Goal: Answer question/provide support: Share knowledge or assist other users

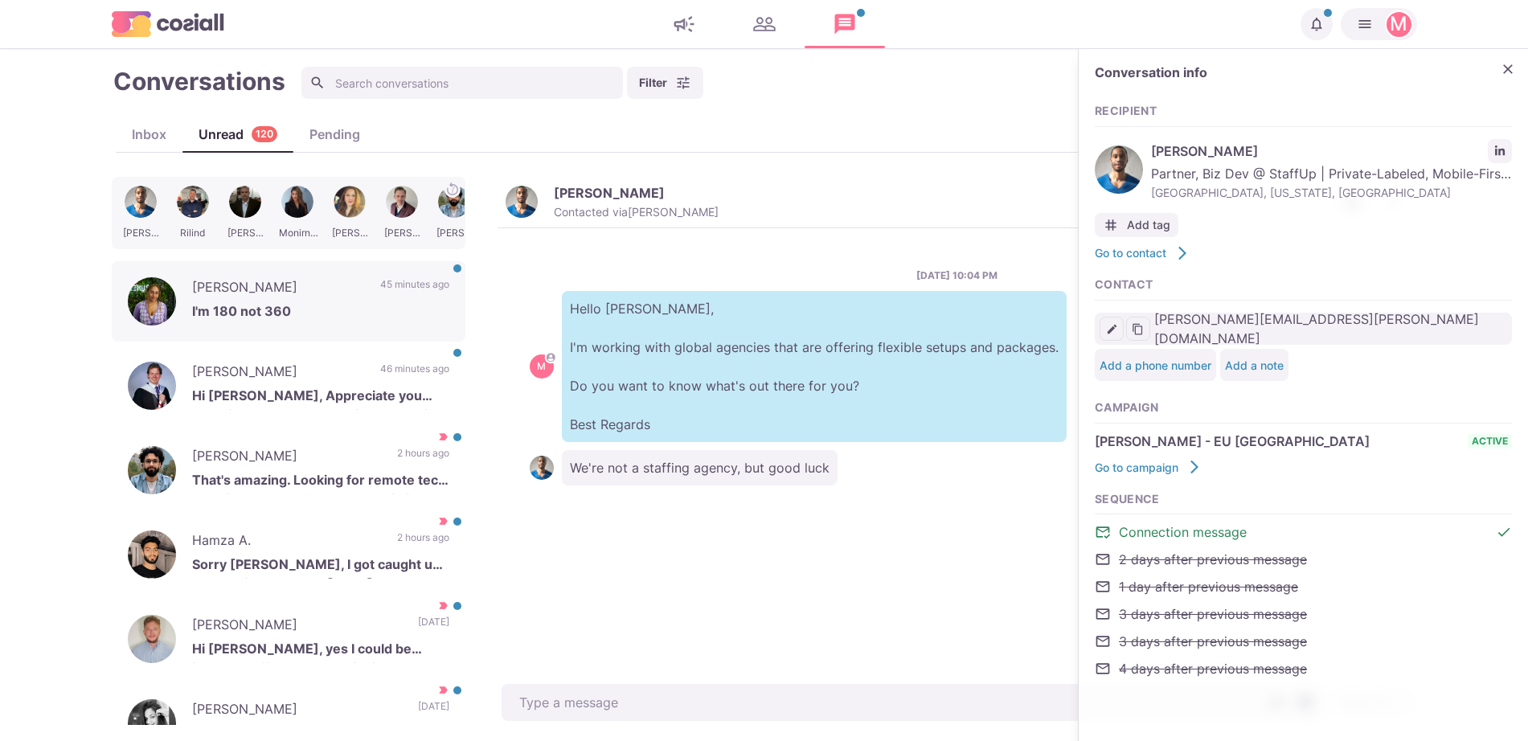
click at [360, 296] on div "[PERSON_NAME] I'm 180 not 360 45 minutes ago" at bounding box center [289, 301] width 354 height 80
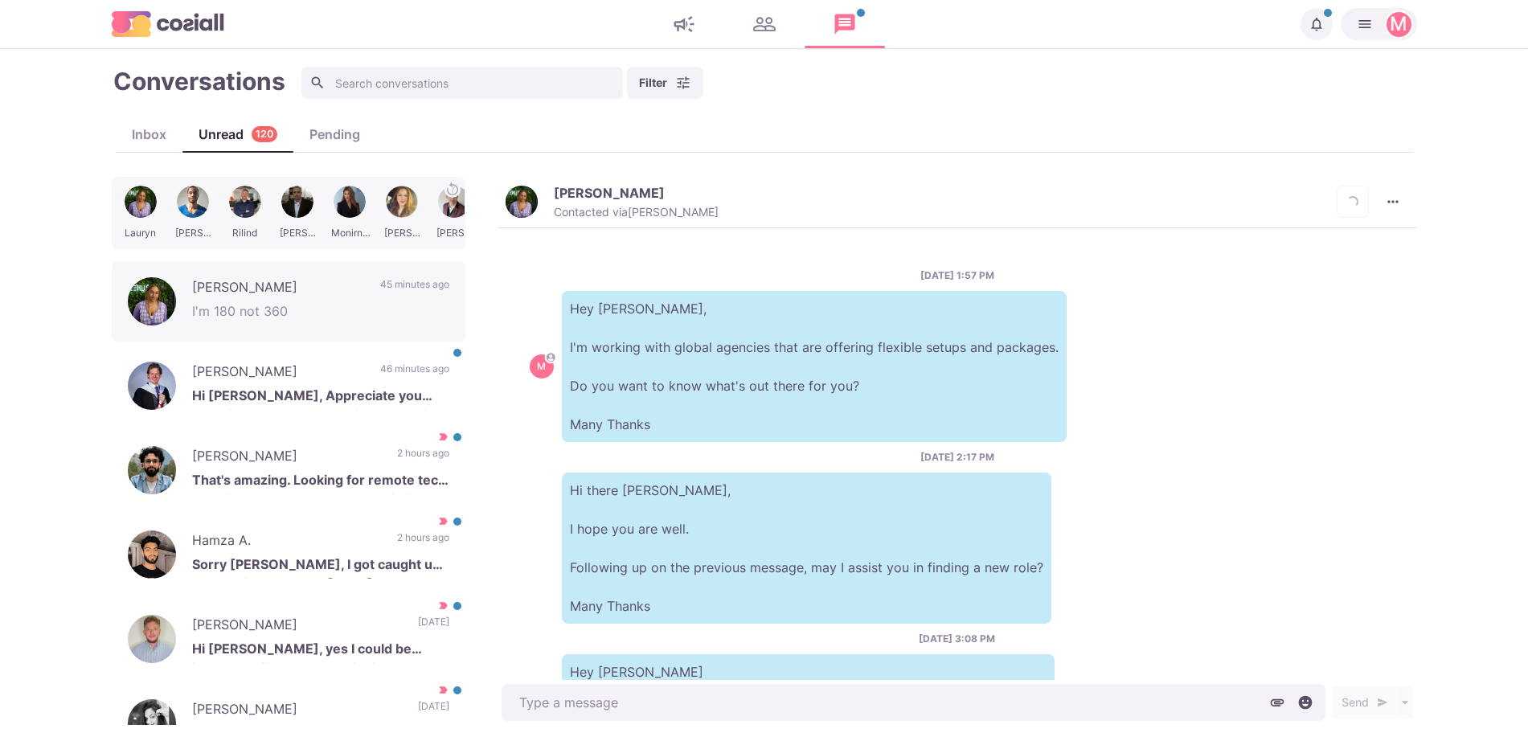
scroll to position [371, 0]
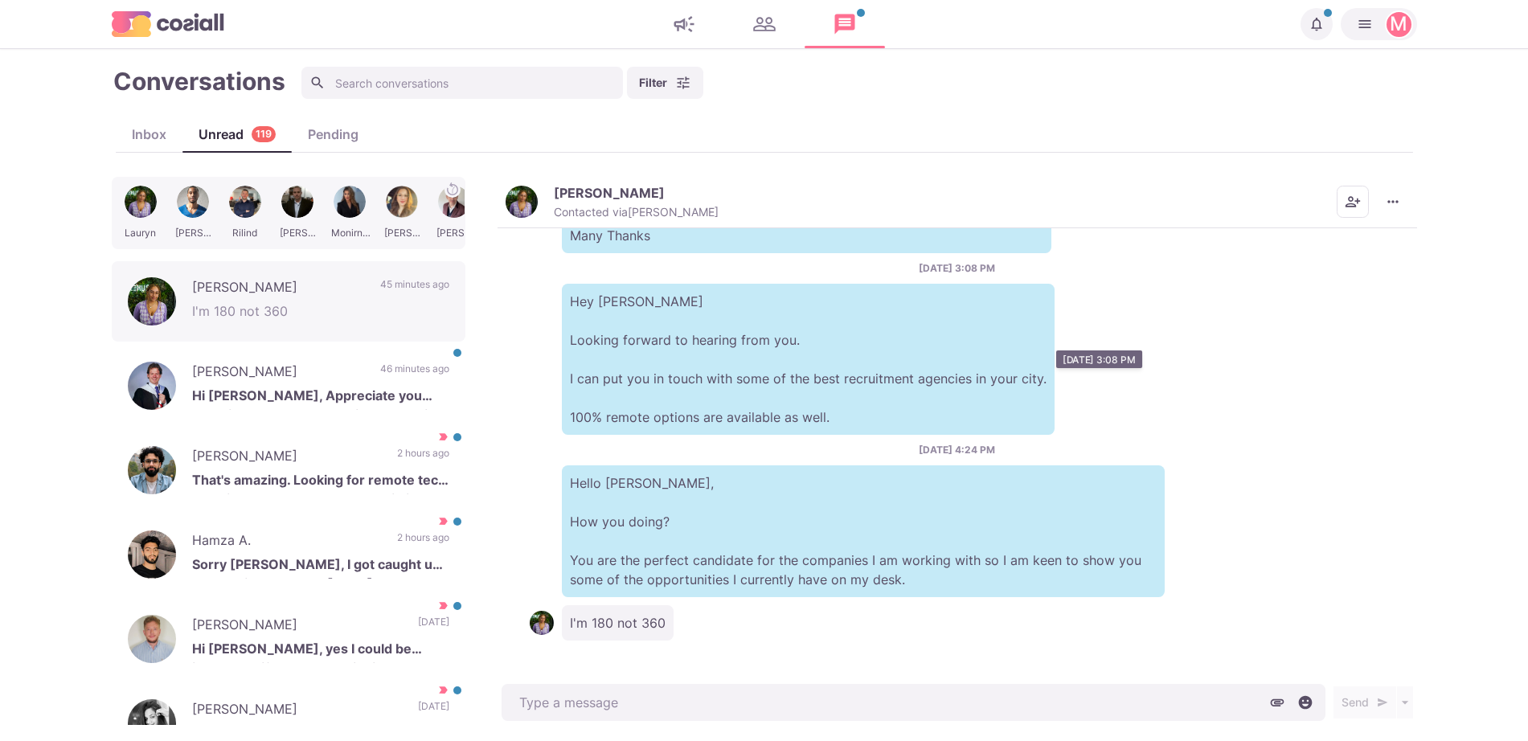
click at [529, 210] on img "button" at bounding box center [522, 202] width 32 height 32
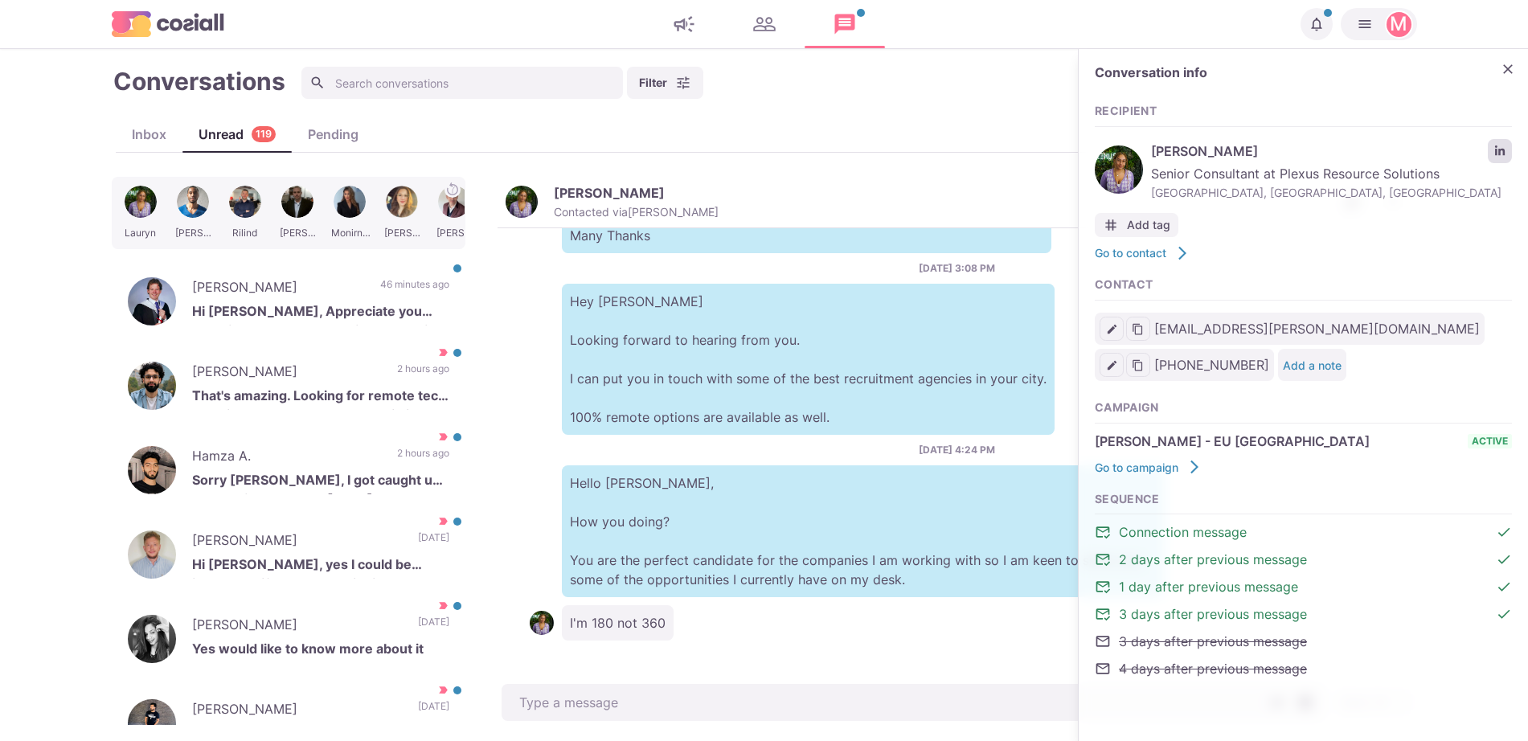
click at [1505, 139] on link "LinkedIn profile link" at bounding box center [1500, 151] width 24 height 24
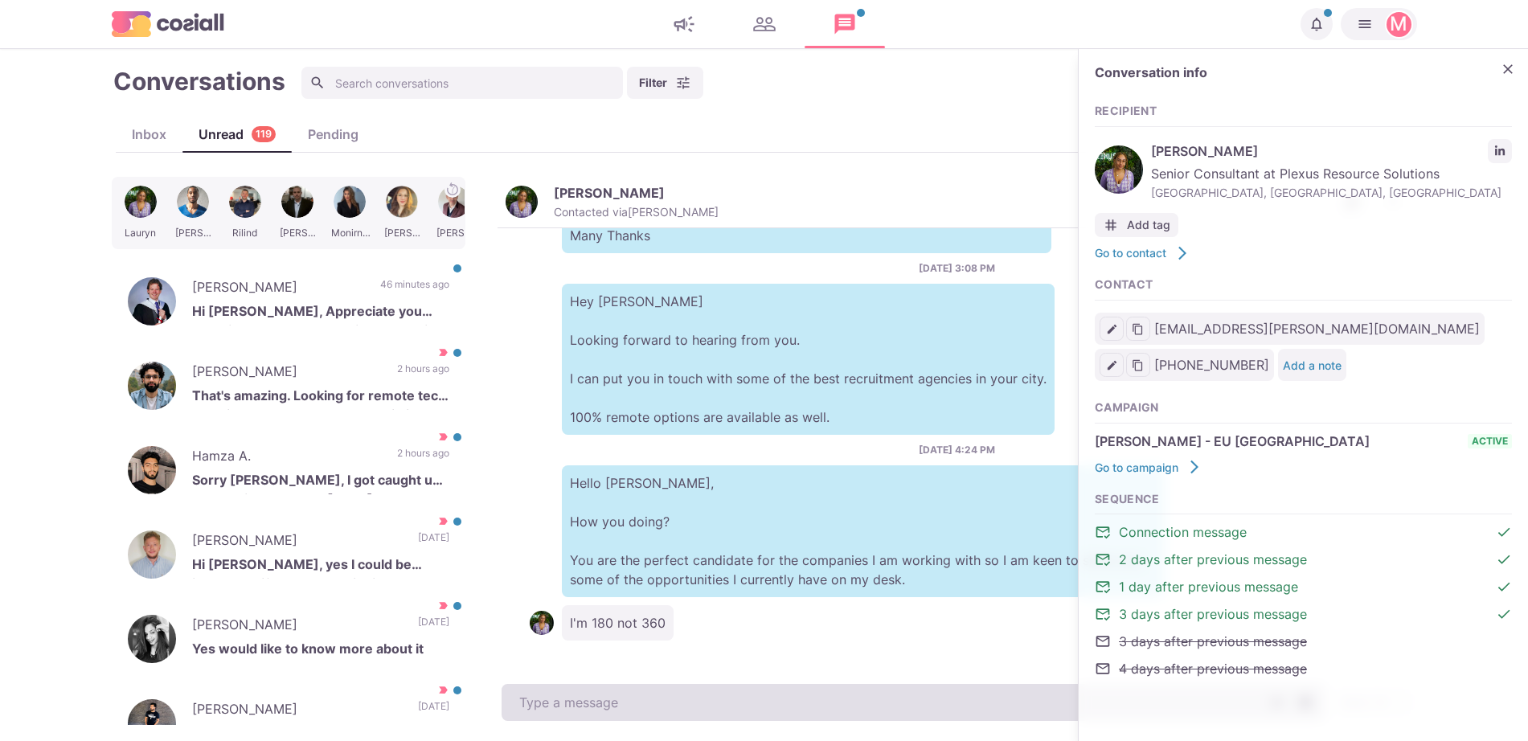
click at [694, 719] on textarea at bounding box center [914, 702] width 824 height 37
click at [685, 704] on textarea at bounding box center [914, 702] width 824 height 37
type textarea "x"
type textarea "i"
type textarea "x"
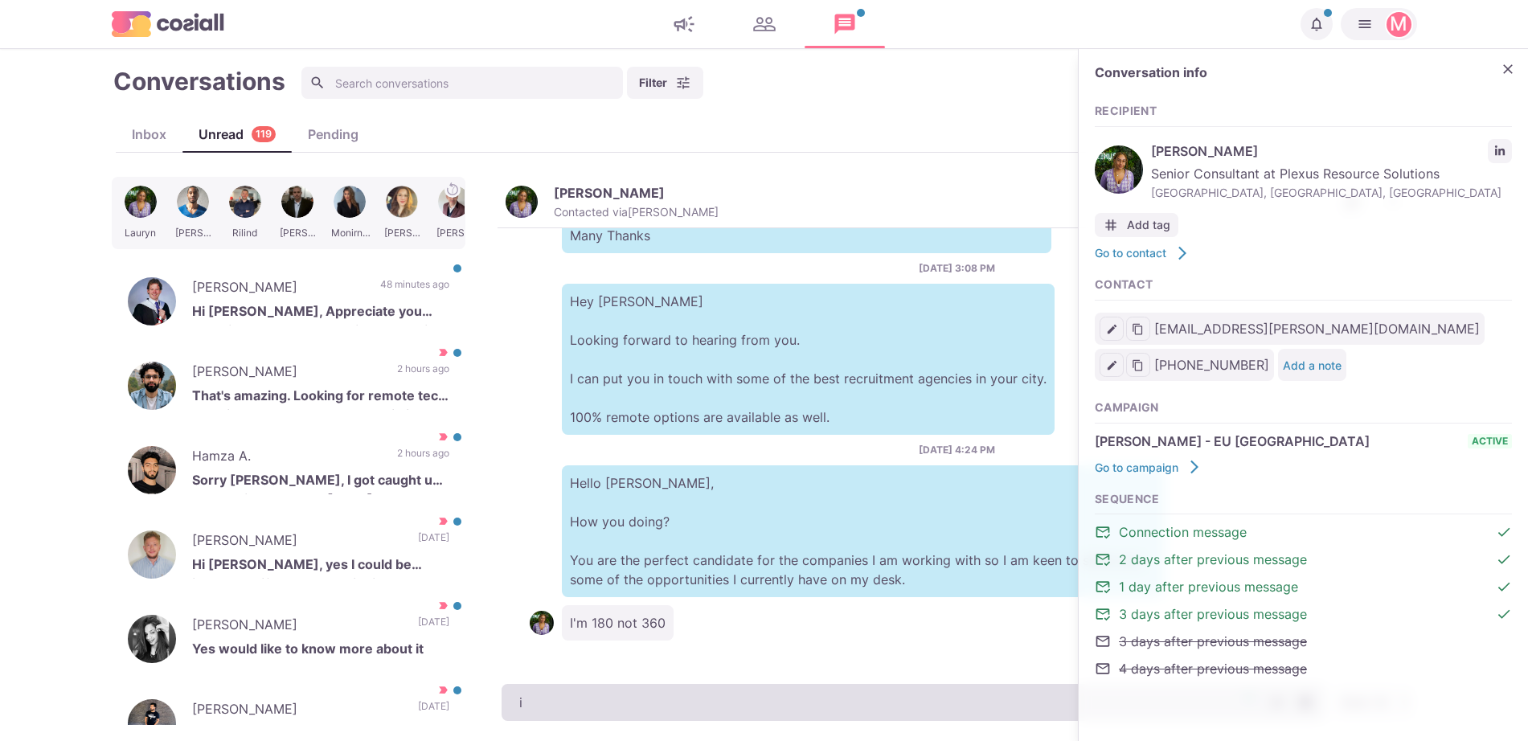
type textarea "i g"
type textarea "x"
type textarea "i go"
type textarea "x"
type textarea "i got"
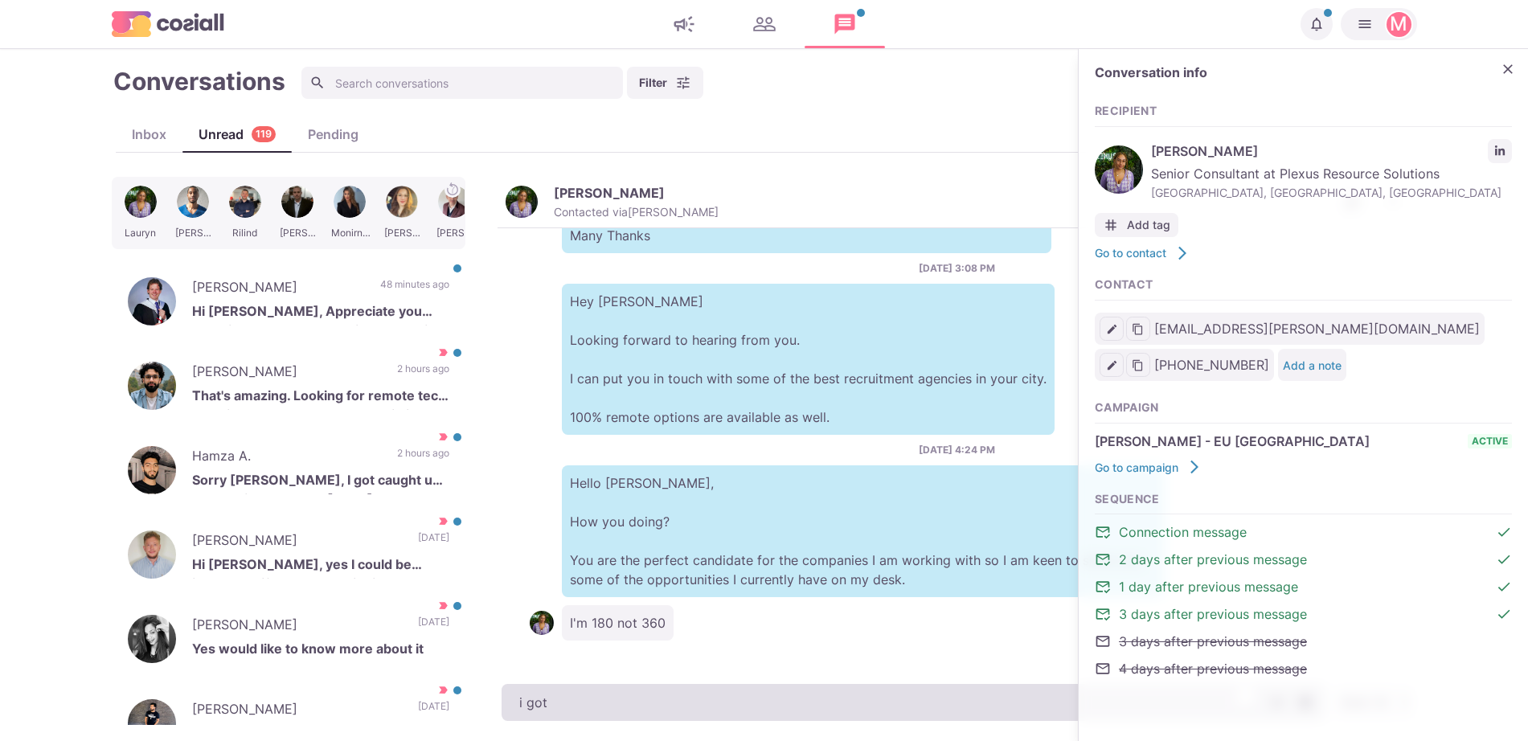
type textarea "x"
type textarea "i got 1"
type textarea "x"
type textarea "i got 18"
type textarea "x"
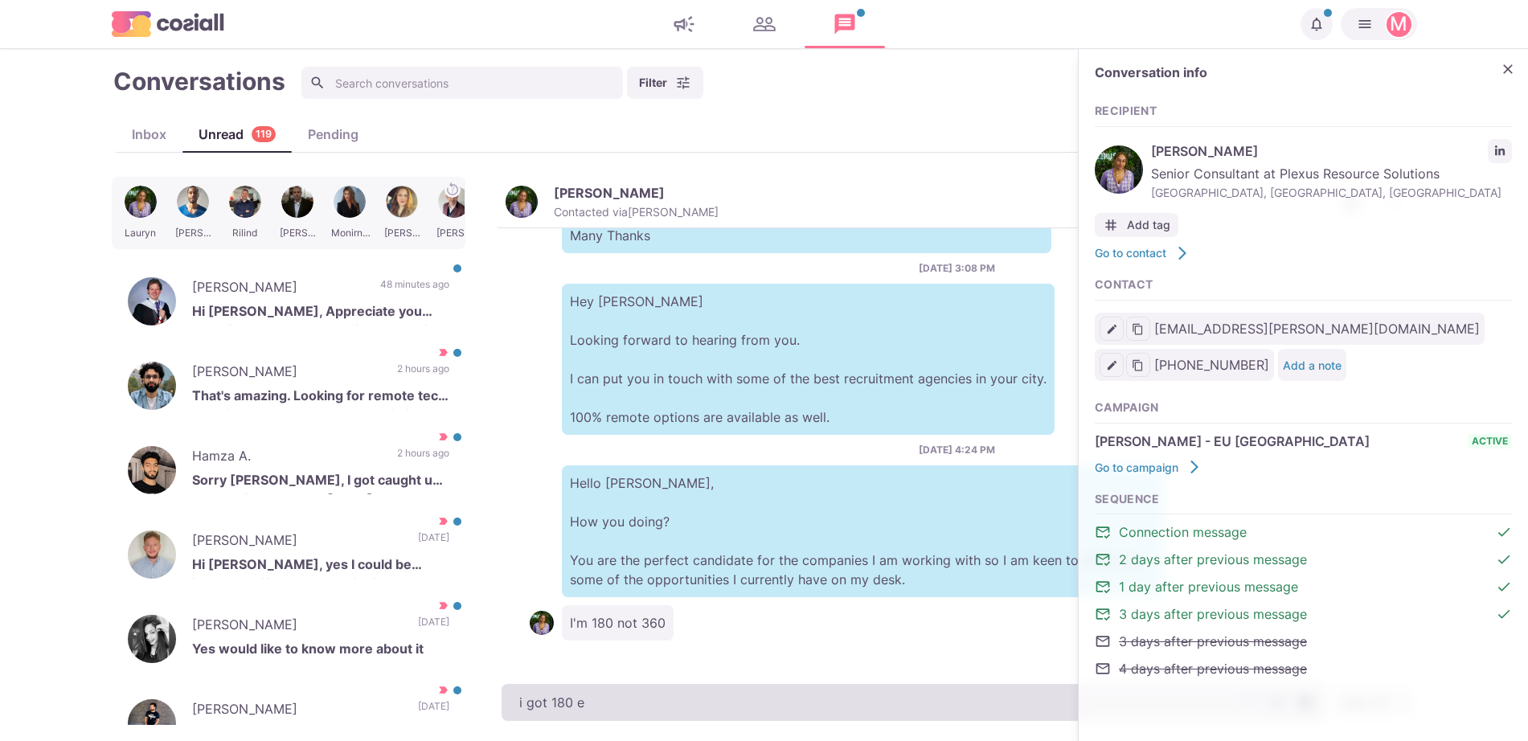
type textarea "i got 180 ex"
type textarea "x"
type textarea "i got 180 exec"
type textarea "x"
type textarea "i got 180 exectu"
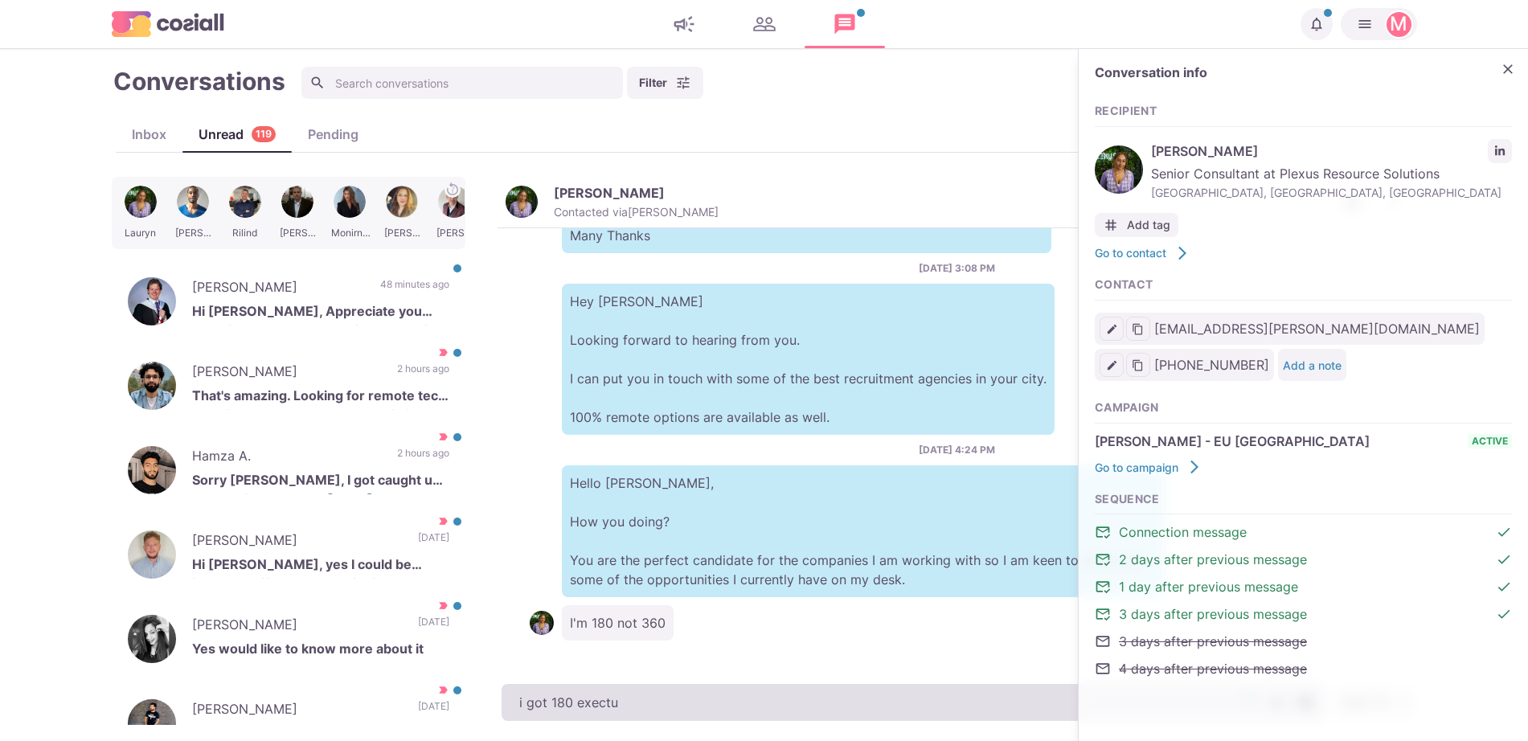
type textarea "x"
type textarea "i got 180 exectuvei"
type textarea "x"
type textarea "i got 180 exectuve"
type textarea "x"
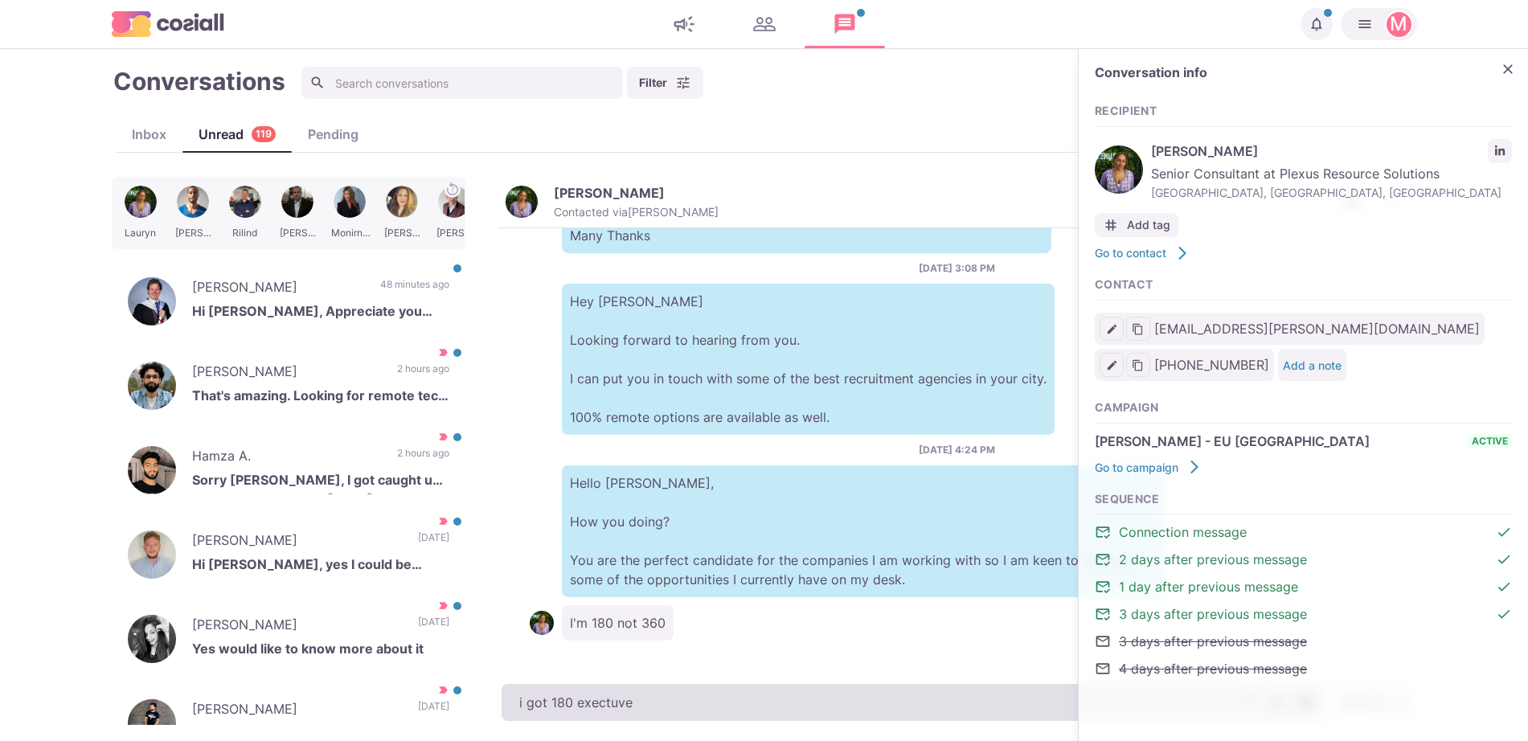
type textarea "i got 180 exectuv"
type textarea "x"
type textarea "i got 180 exectuvive"
type textarea "x"
type textarea "i got 180 exectuvive"
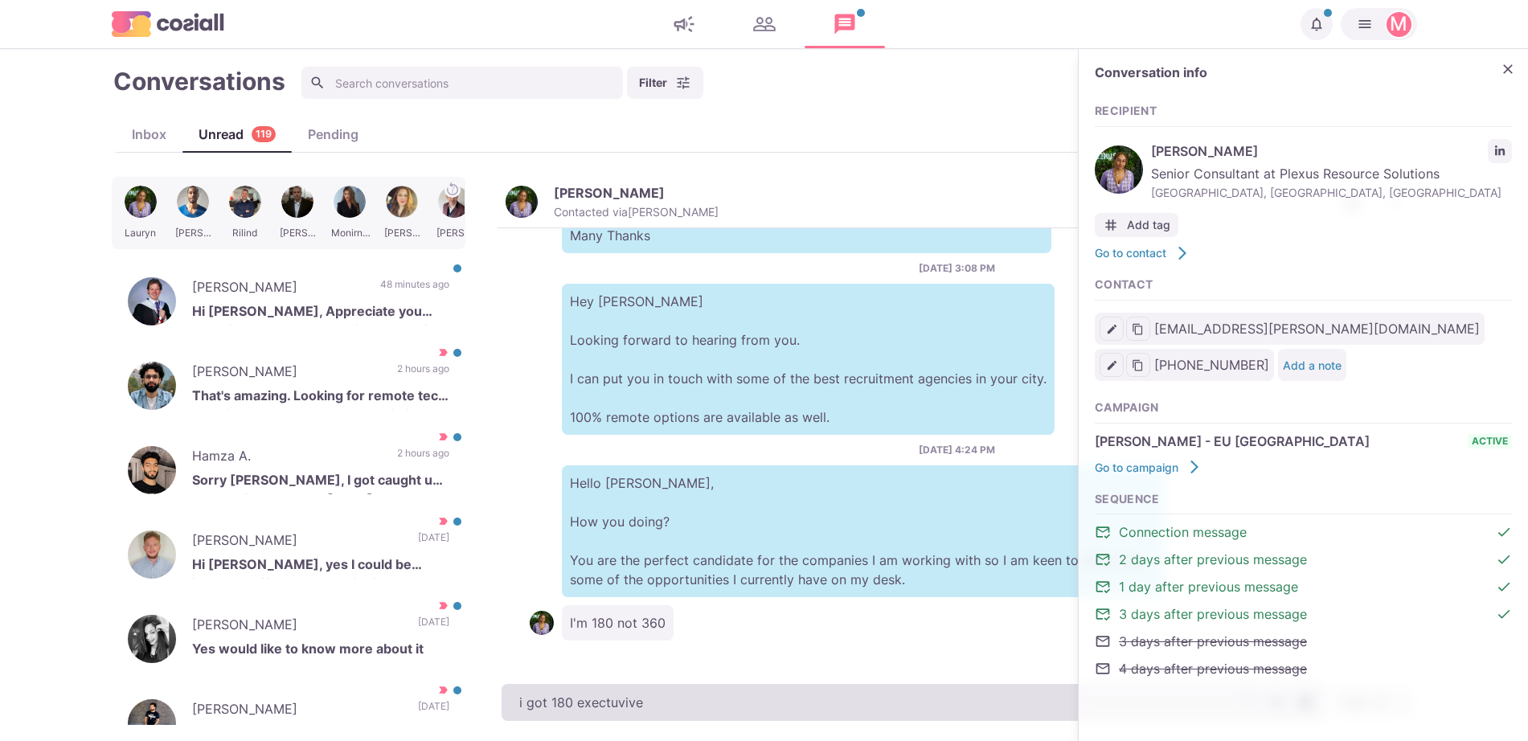
type textarea "x"
type textarea "i got"
type textarea "x"
type textarea "i"
type textarea "x"
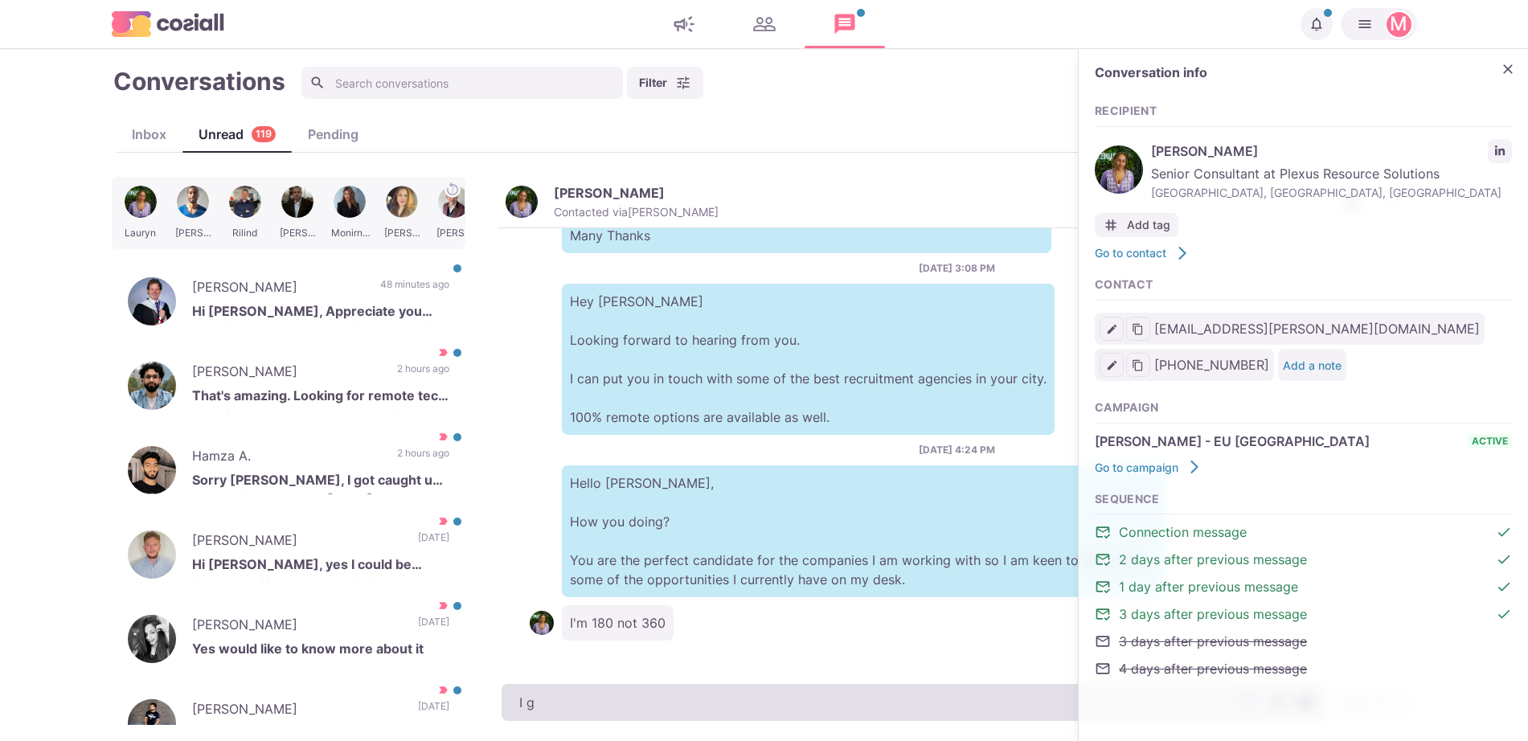
type textarea "I go"
type textarea "x"
type textarea "I got"
type textarea "x"
type textarea "I got"
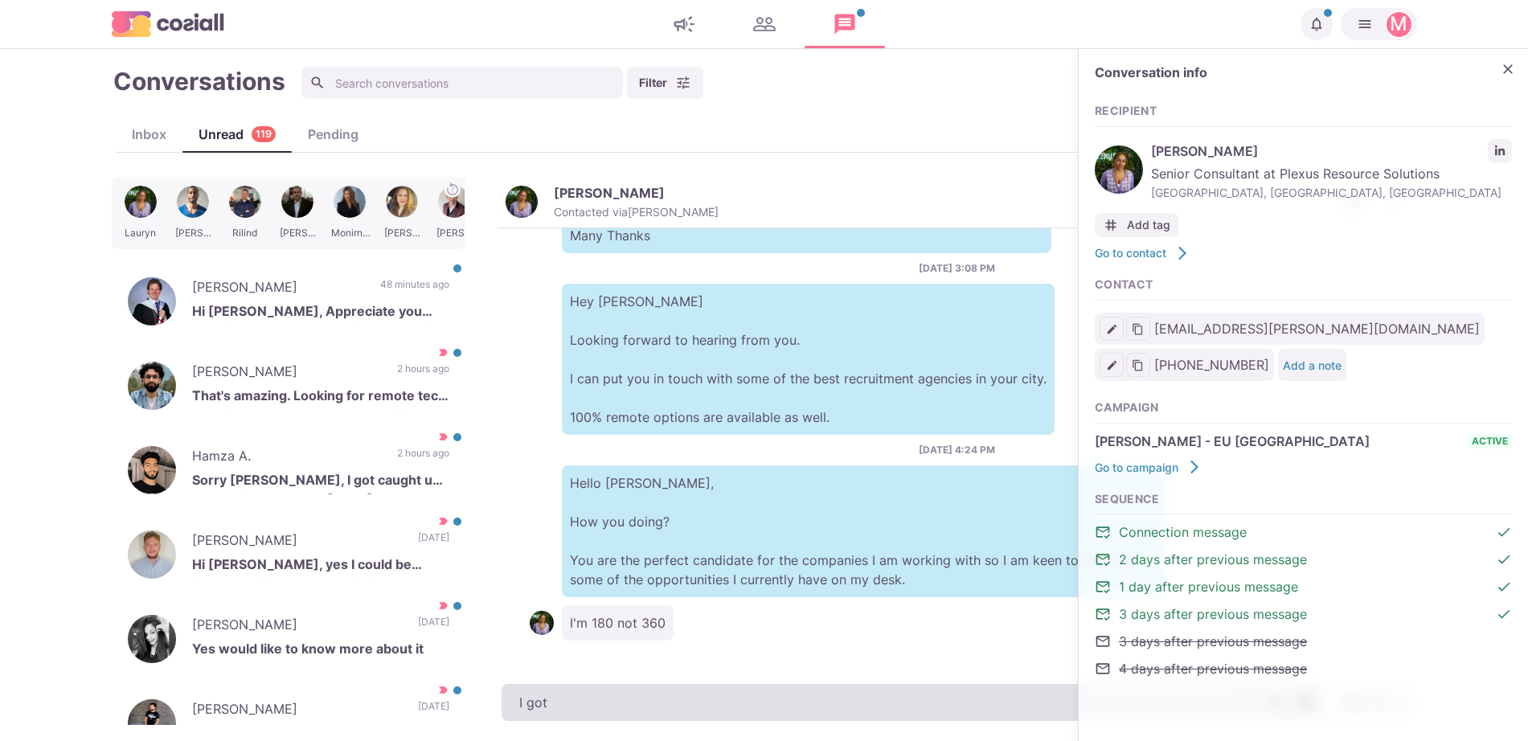
type textarea "x"
type textarea "I got ha"
type textarea "x"
type textarea "I got h"
type textarea "x"
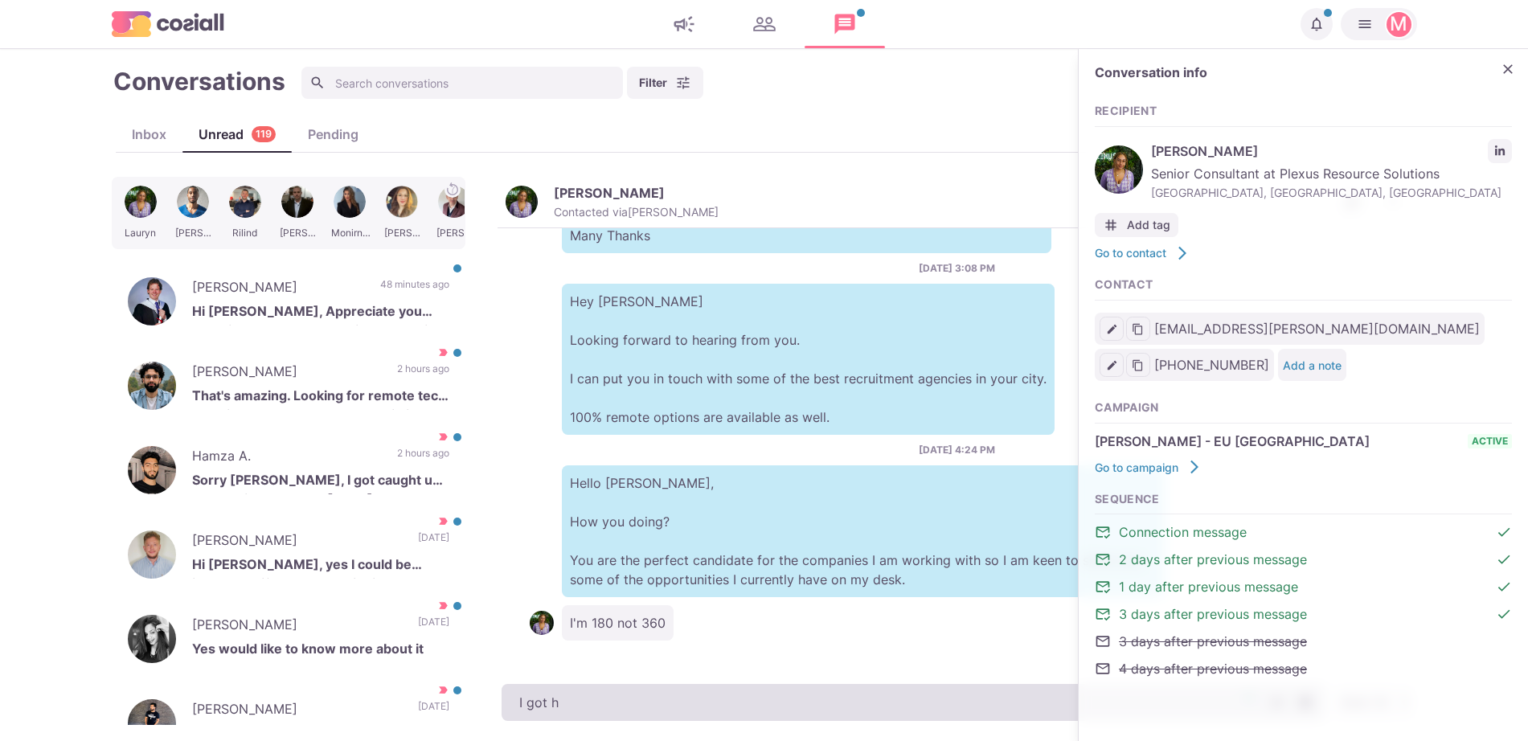
type textarea "I got"
type textarea "x"
type textarea "I got a f"
type textarea "x"
type textarea "I got a fe"
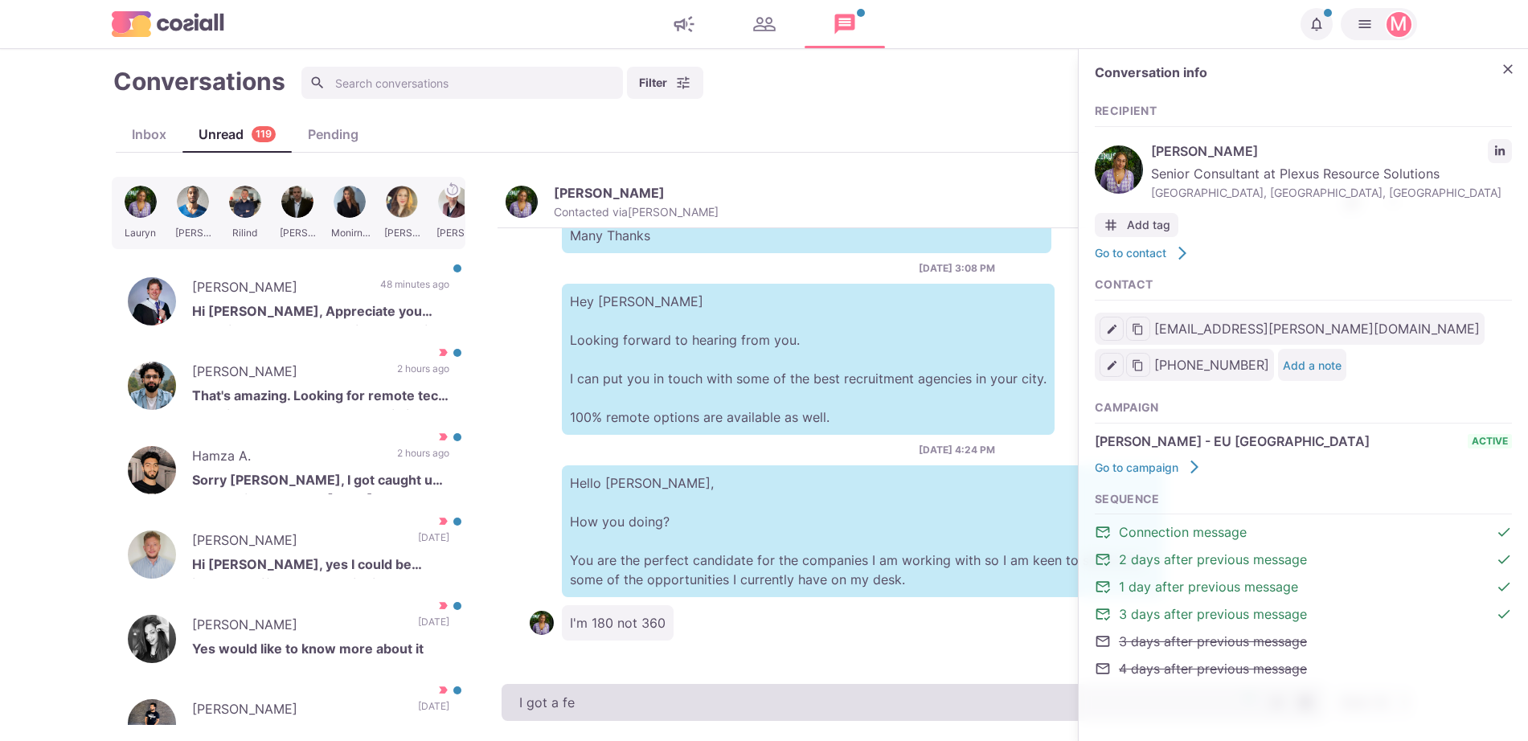
type textarea "x"
type textarea "I got a few"
type textarea "x"
type textarea "I got a few,"
type textarea "x"
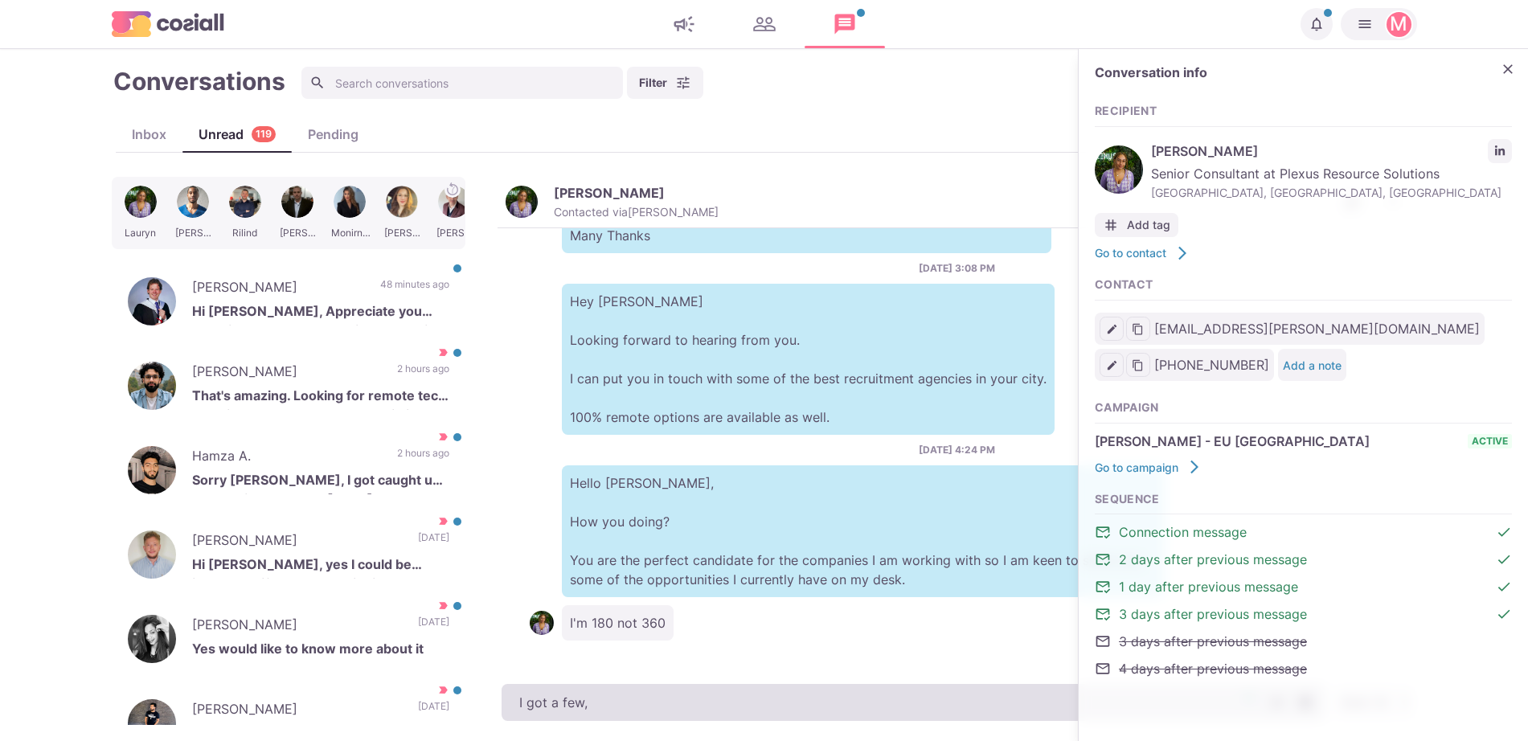
type textarea "I got a few, t"
type textarea "x"
type textarea "I got a few, w"
type textarea "x"
type textarea "I got a few, what"
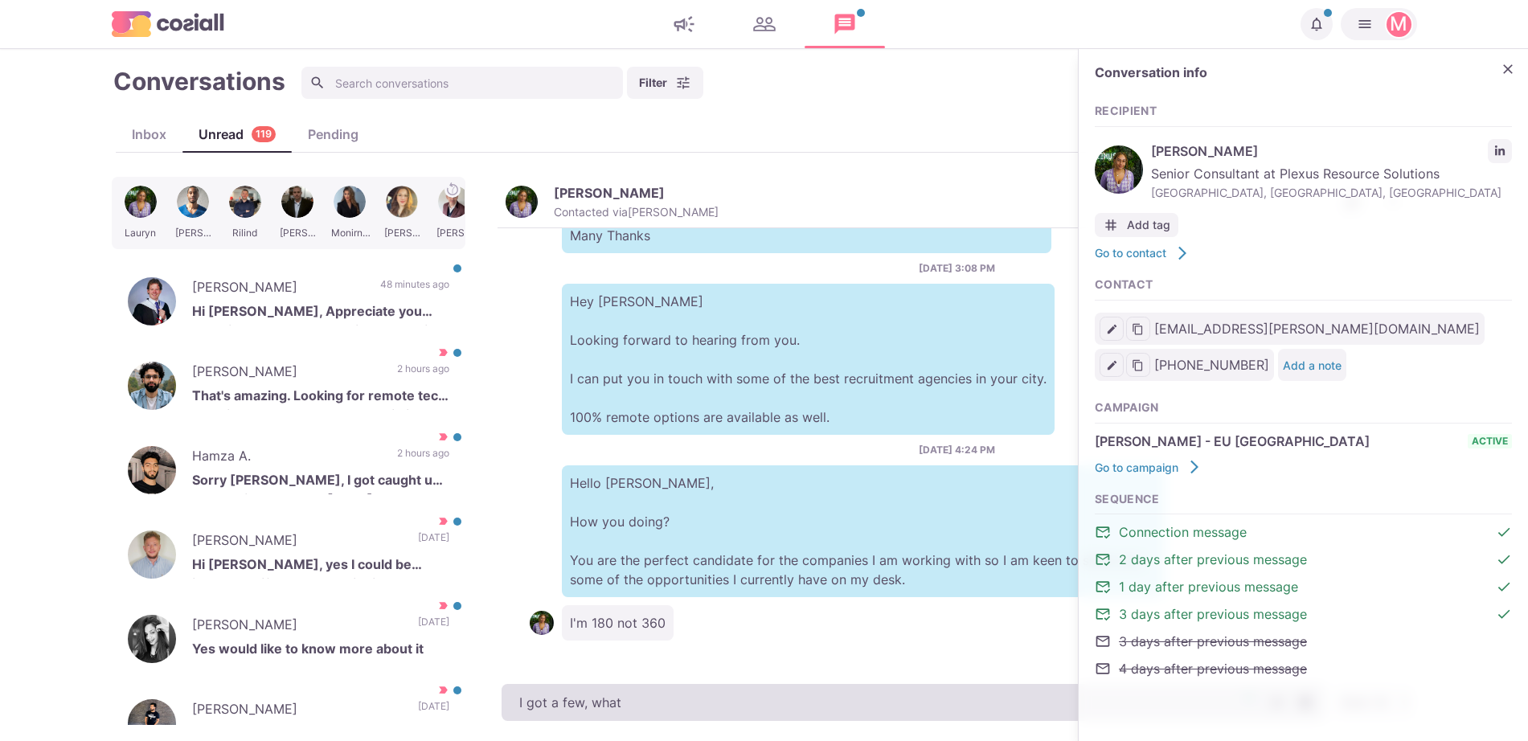
type textarea "x"
type textarea "I got a few, what so"
type textarea "x"
type textarea "I got a few, what sor"
type textarea "x"
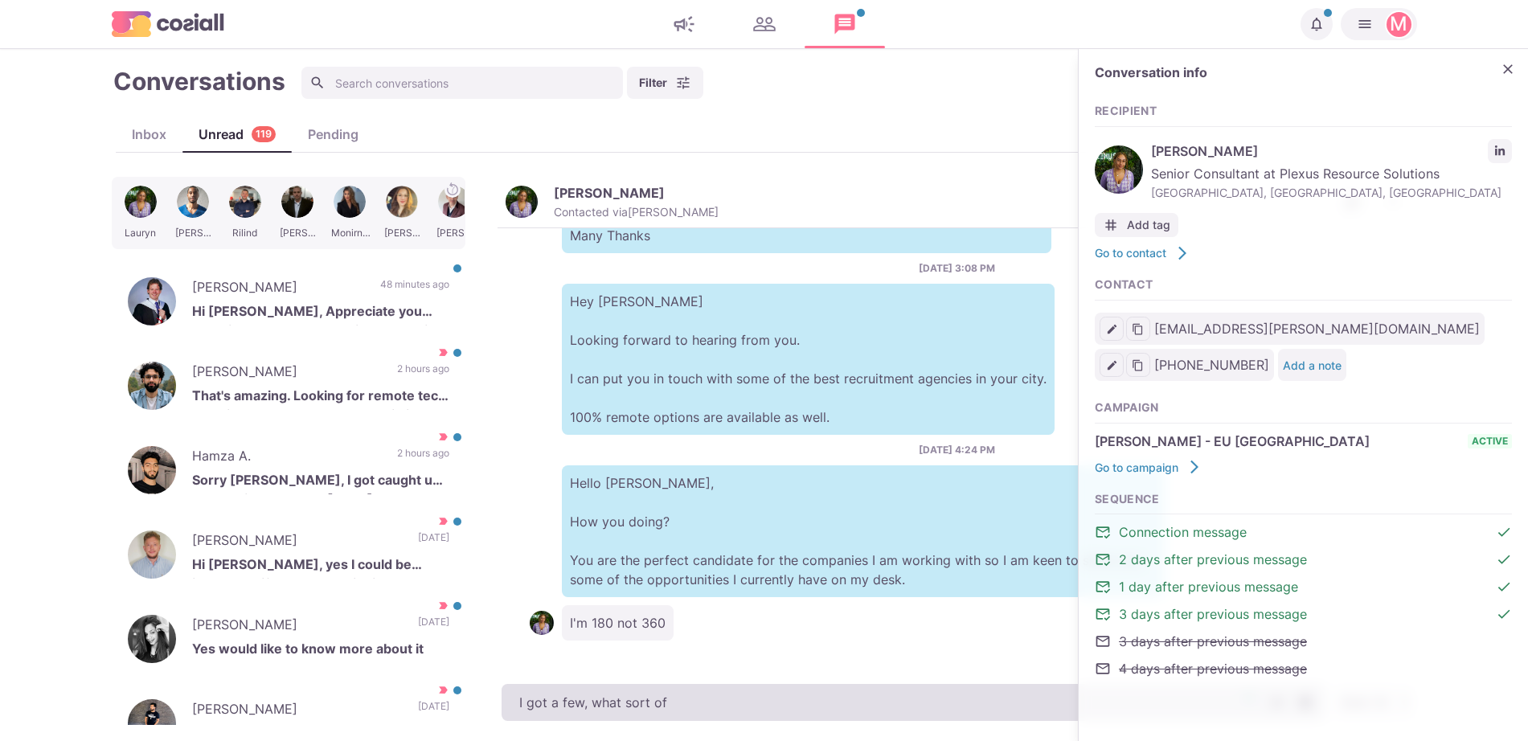
type textarea "I got a few, what sort of"
type textarea "x"
type textarea "I got a few, what sort of bas"
type textarea "x"
type textarea "I got a few, what sort of basic a"
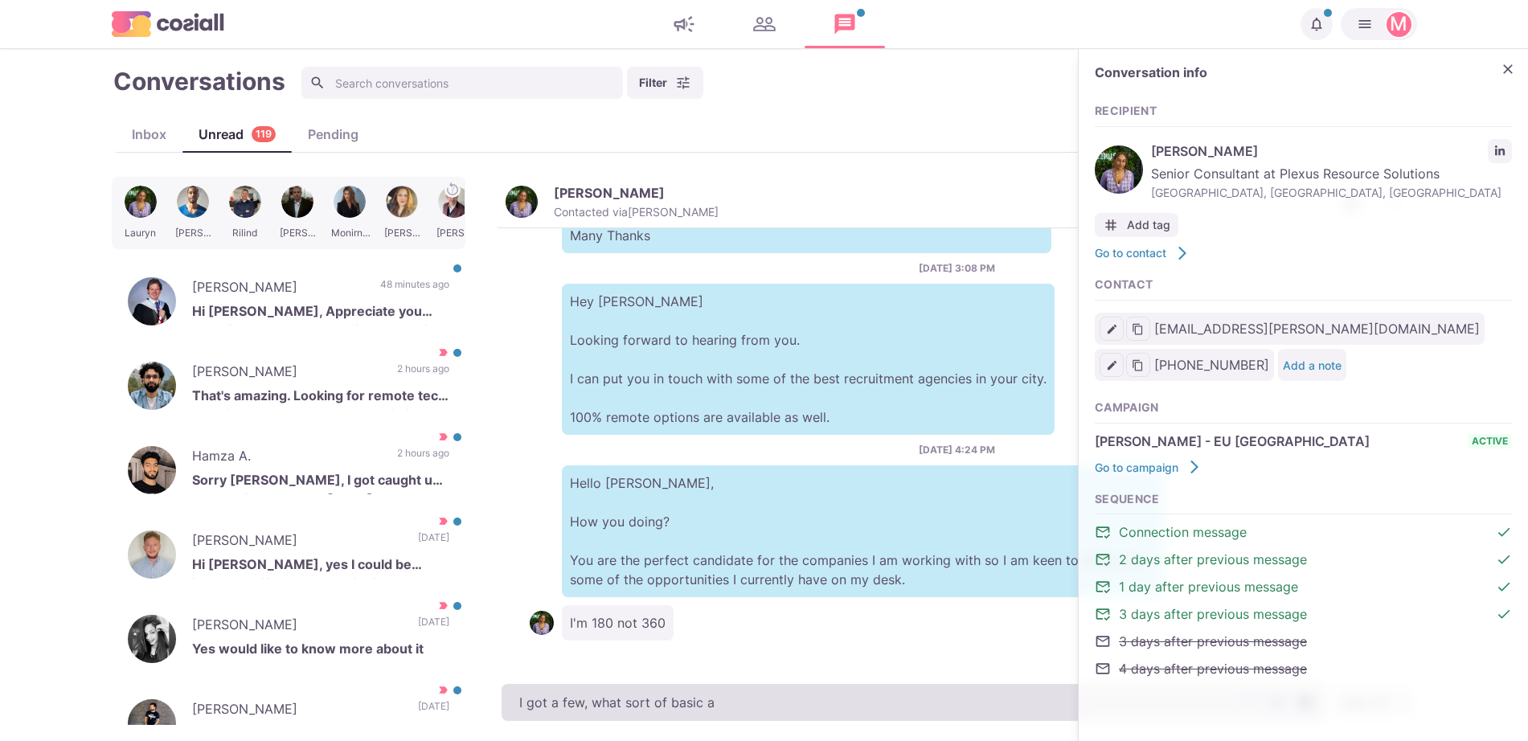
type textarea "x"
type textarea "I got a few, what sort of basic ar"
type textarea "x"
type textarea "I got a few, what sort of basic are"
type textarea "x"
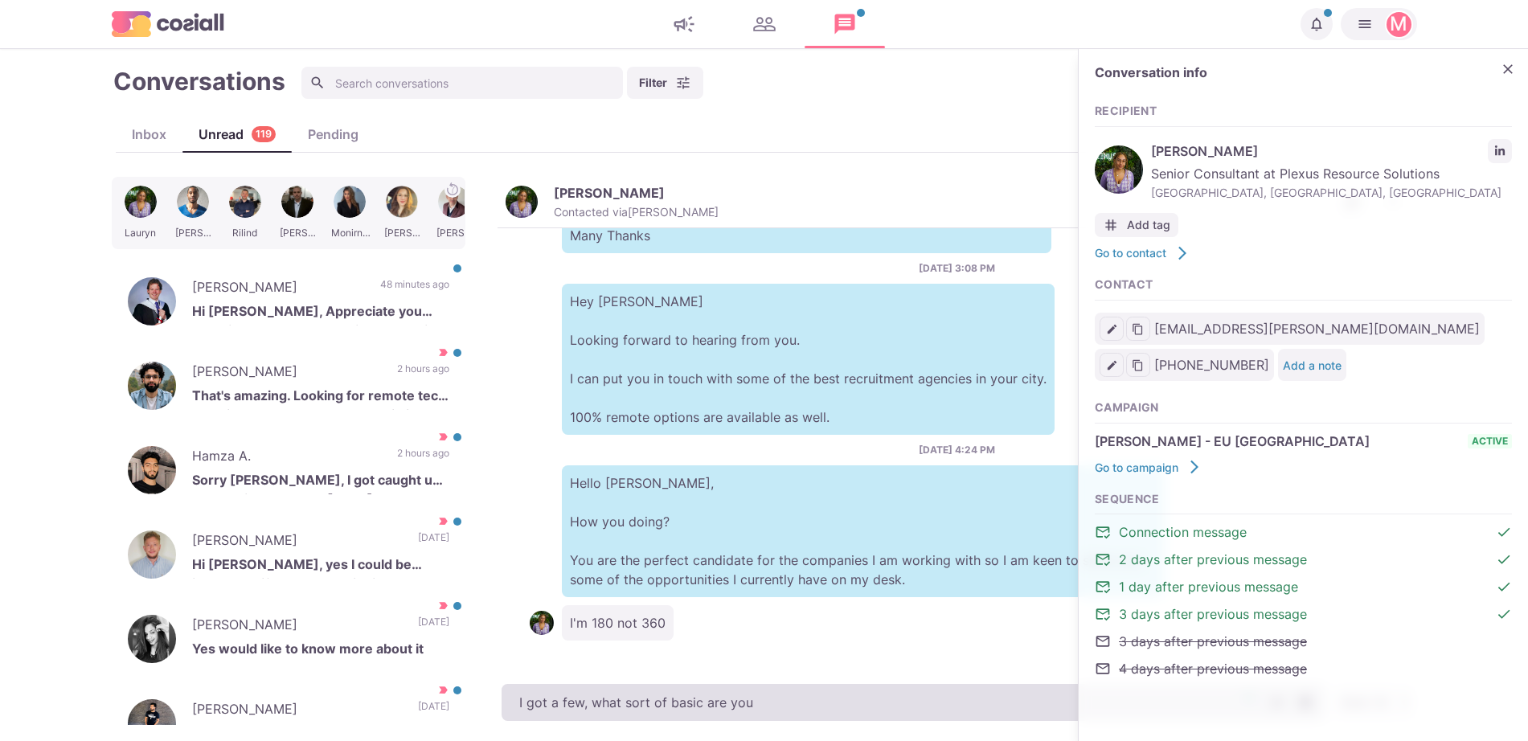
type textarea "I got a few, what sort of basic are you l"
type textarea "x"
type textarea "I got a few, what sort of basic are you loking"
type textarea "x"
type textarea "I got a few, what sort of basic are you loking f"
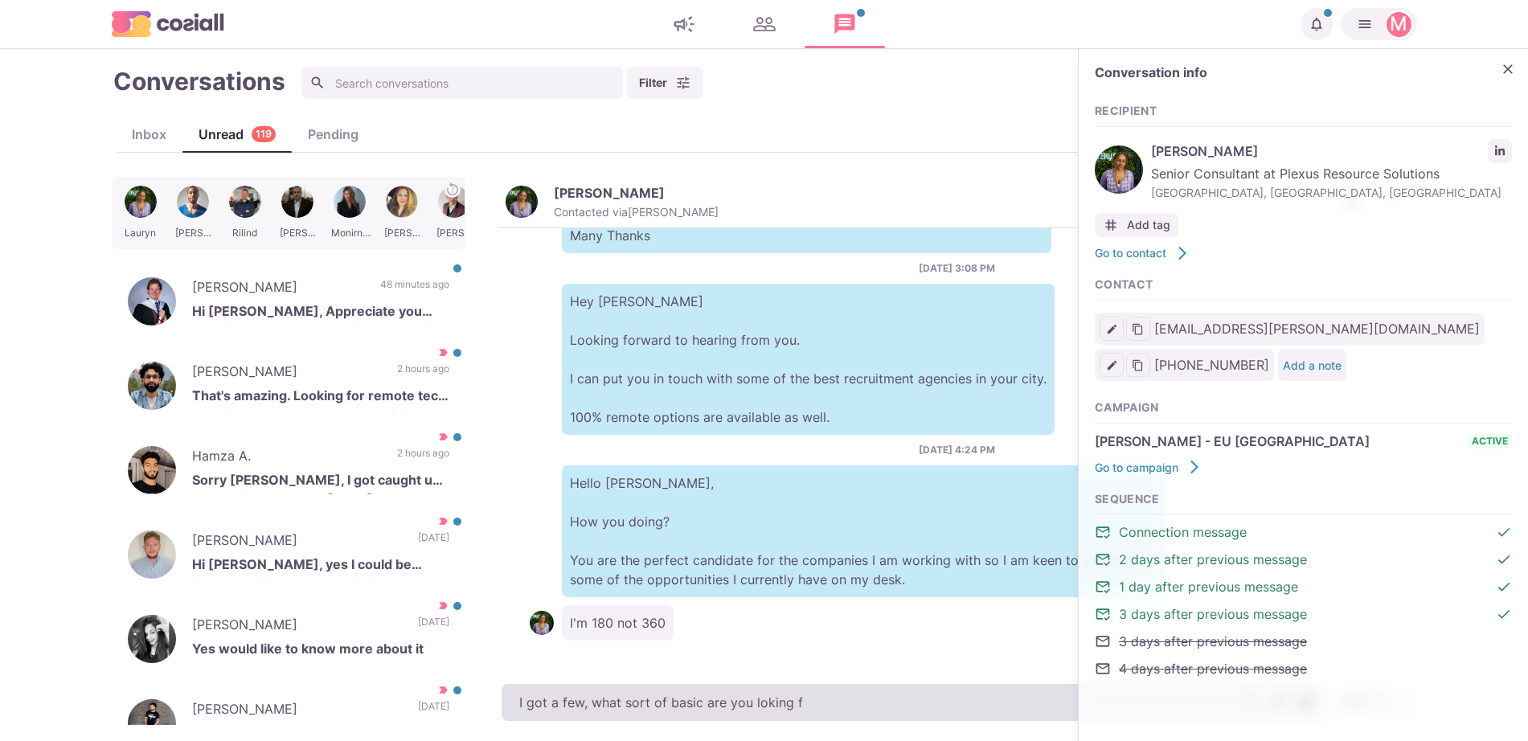
type textarea "x"
type textarea "I got a few, what sort of basic are you loking for"
type textarea "x"
type textarea "I got a few, what sort of basic are you loking f"
type textarea "x"
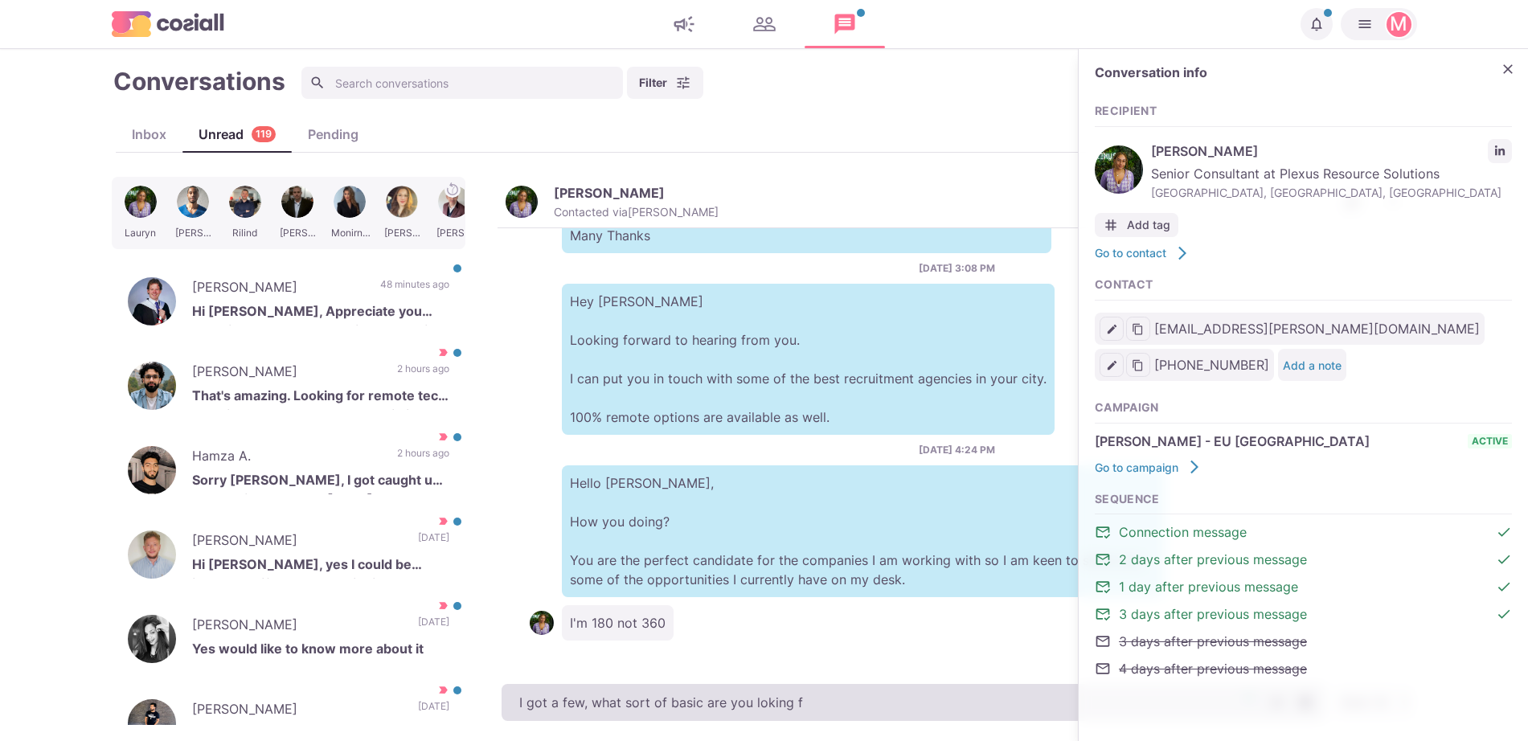
type textarea "I got a few, what sort of basic are you loking"
type textarea "x"
type textarea "I got a few, what sort of basic are you loking"
type textarea "x"
type textarea "I got a few, what sort of basic are you [PERSON_NAME]"
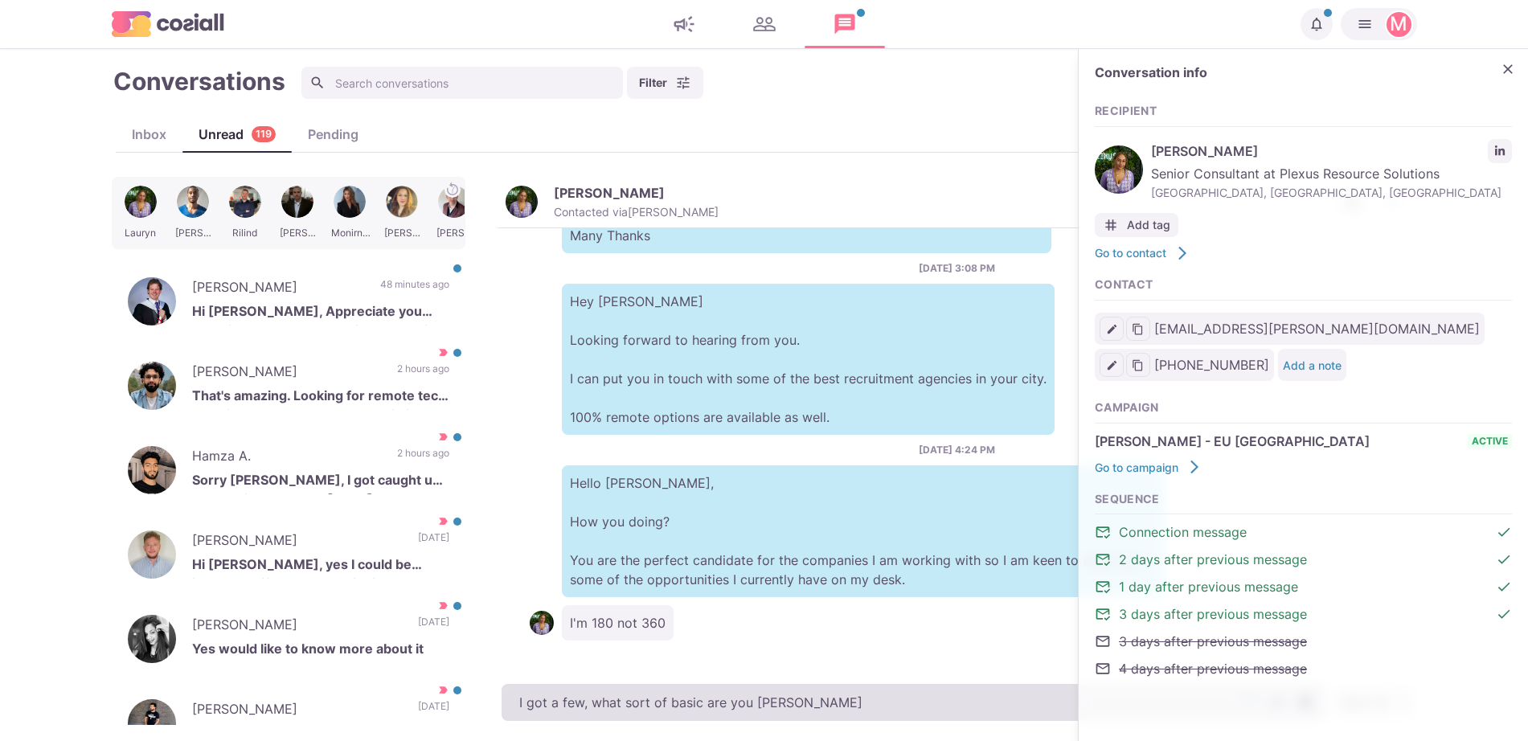
type textarea "x"
type textarea "I got a few, what sort of basic are you lok"
type textarea "x"
type textarea "I got a few, what sort of basic are you lok"
type textarea "x"
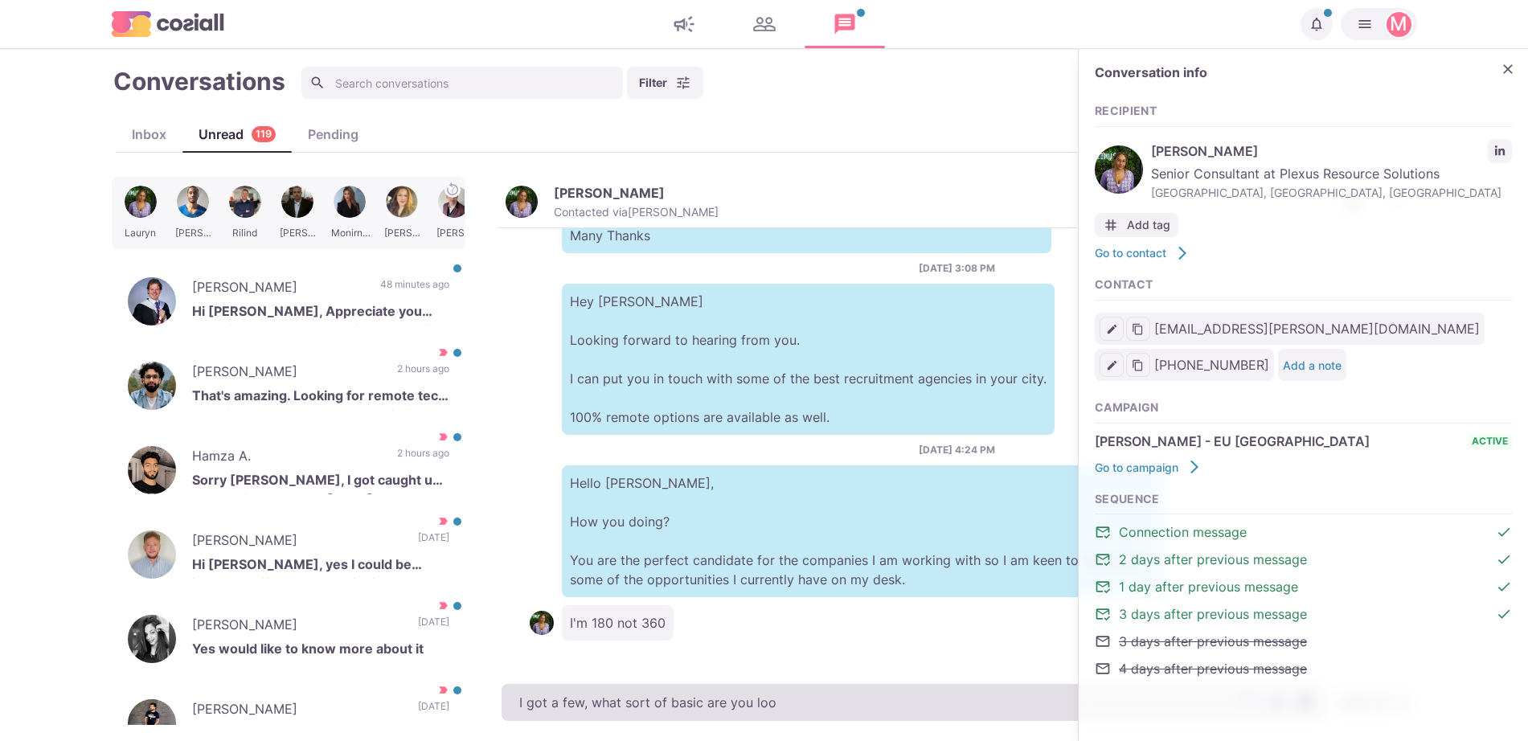
type textarea "I got a few, what sort of basic are you look"
type textarea "x"
type textarea "I got a few, what sort of basic are you looking for"
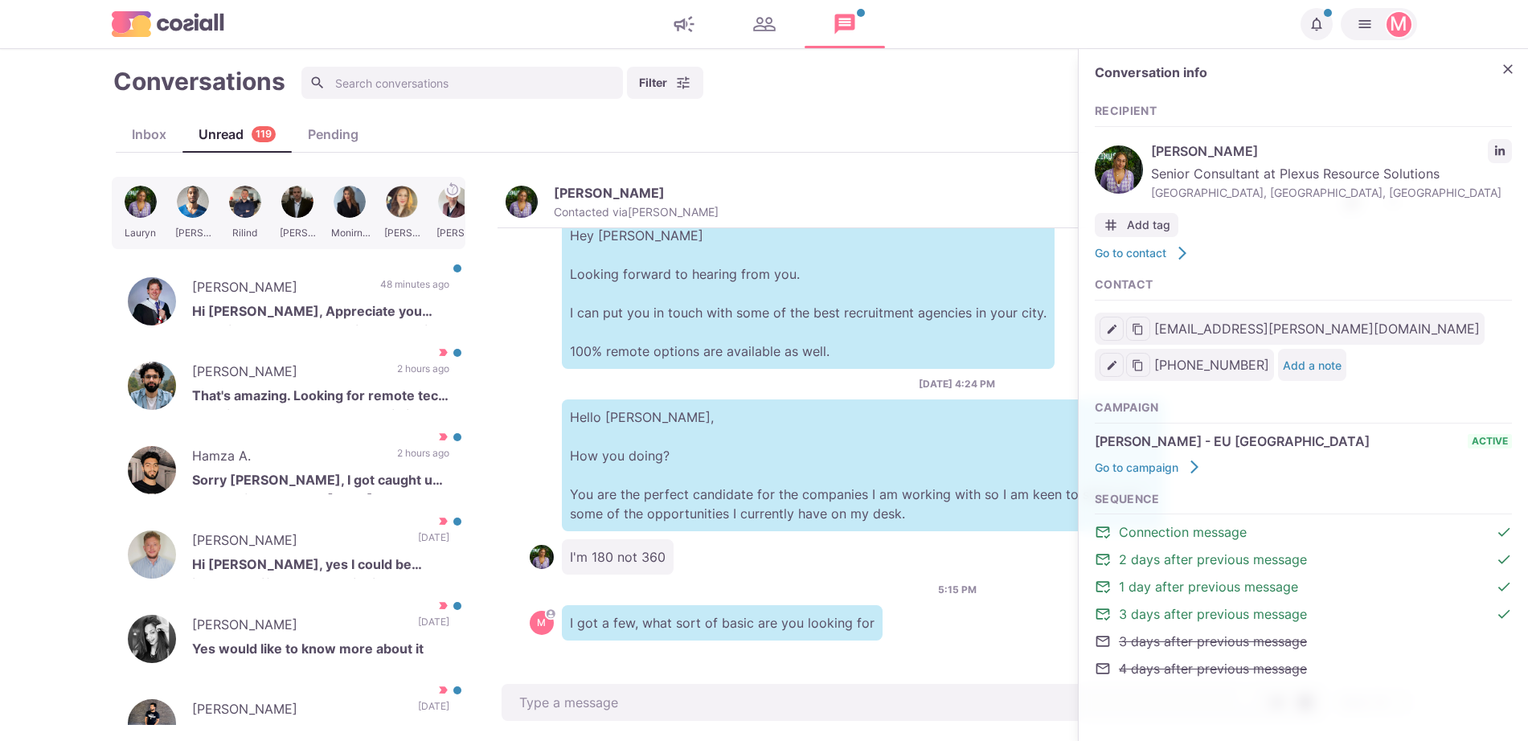
click at [678, 541] on div "I'm 180 not 360" at bounding box center [957, 556] width 855 height 35
click at [1513, 68] on icon "Close" at bounding box center [1508, 69] width 16 height 16
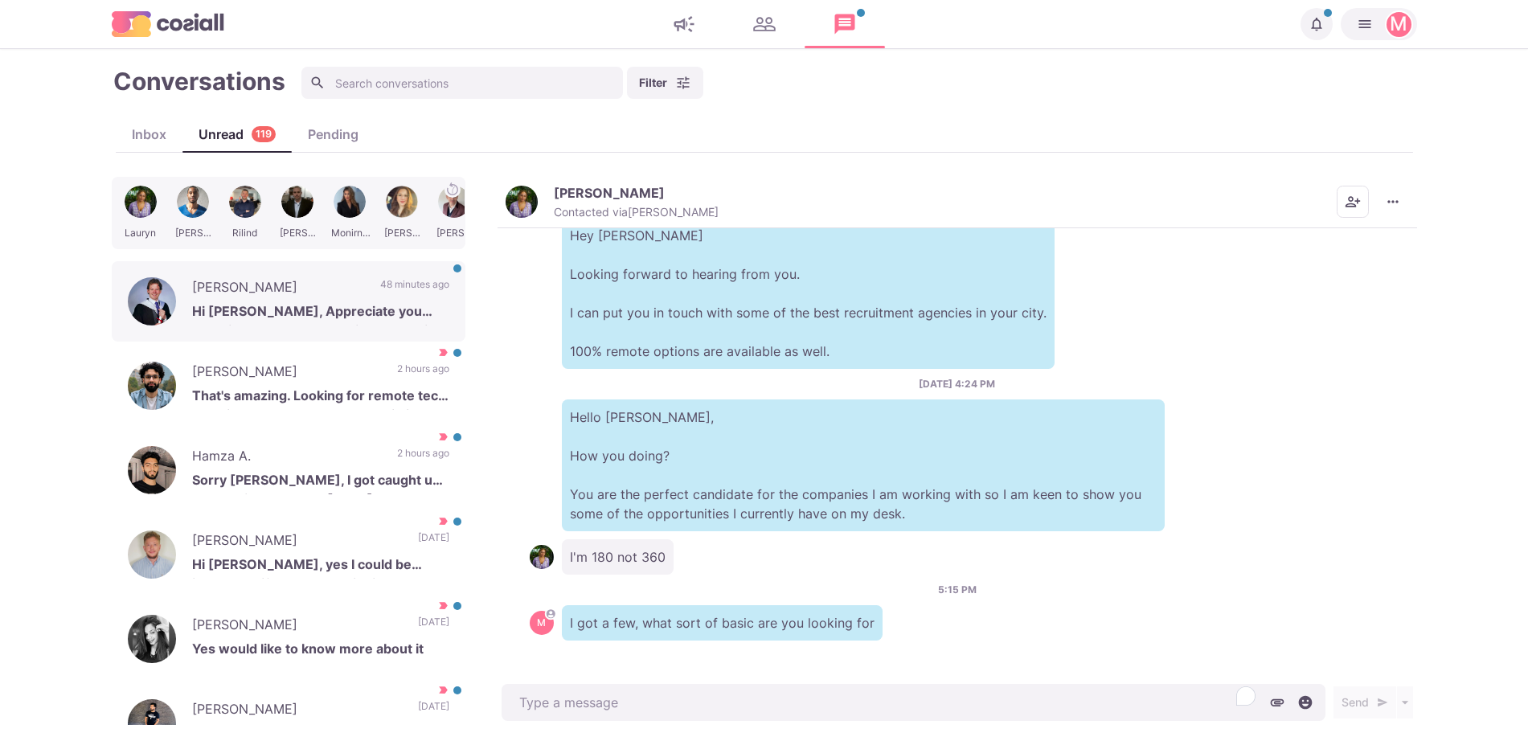
click at [412, 313] on div "[PERSON_NAME] Hi [PERSON_NAME], Appreciate you reaching out, but I am not inter…" at bounding box center [289, 301] width 354 height 80
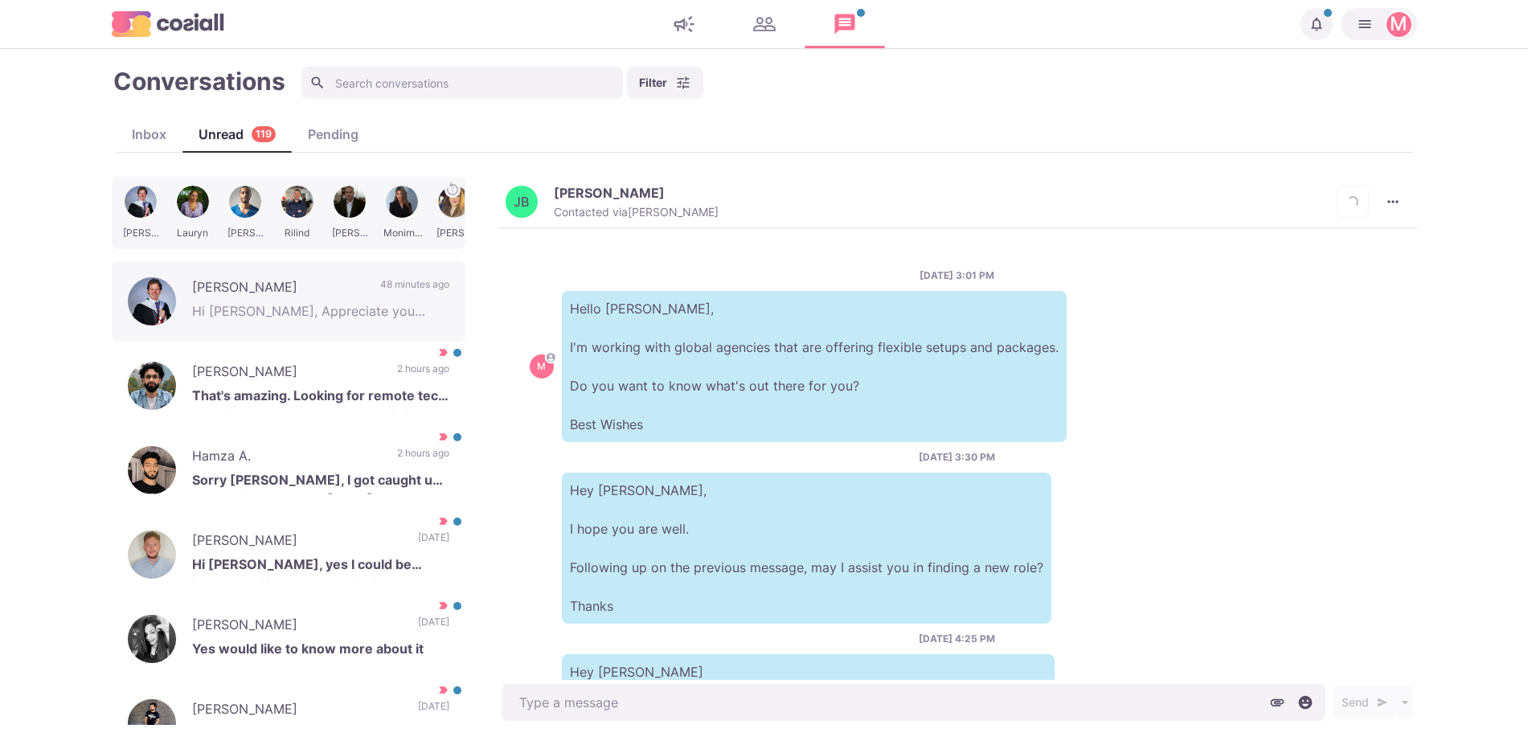
scroll to position [285, 0]
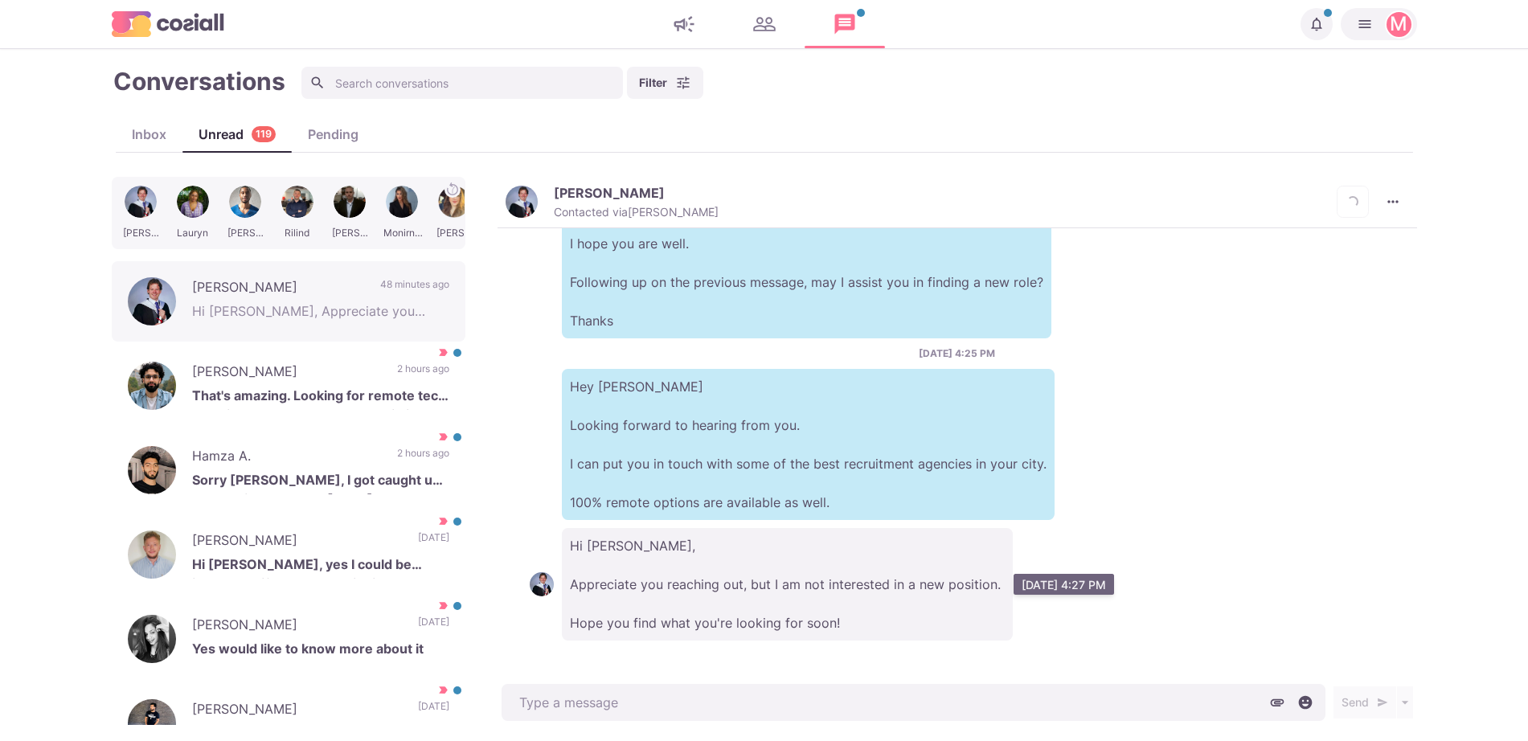
click at [820, 623] on p "Hi [PERSON_NAME], Appreciate you reaching out, but I am not interested in a new…" at bounding box center [787, 584] width 451 height 113
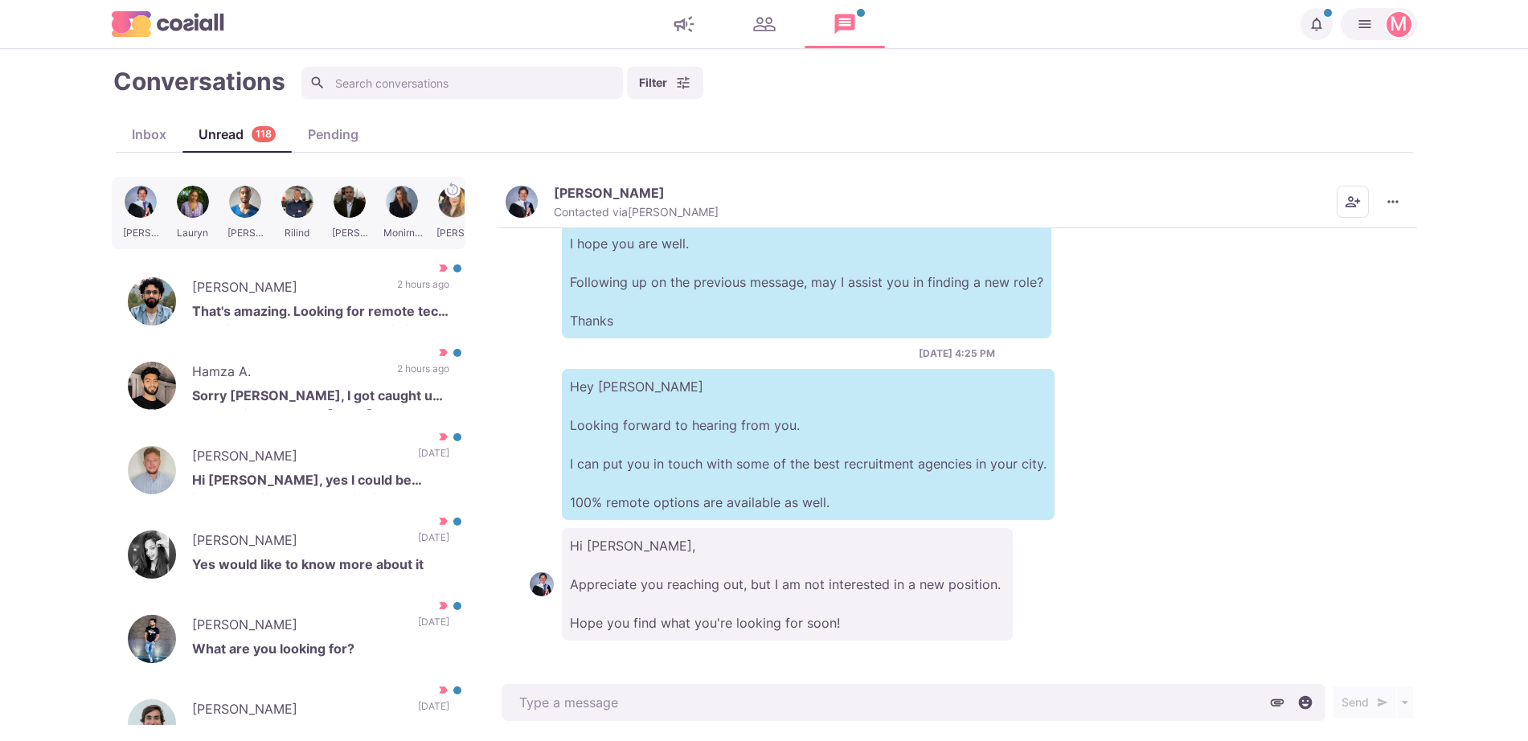
click at [820, 624] on p "Hi [PERSON_NAME], Appreciate you reaching out, but I am not interested in a new…" at bounding box center [787, 584] width 451 height 113
type textarea "x"
